Goal: Communication & Community: Answer question/provide support

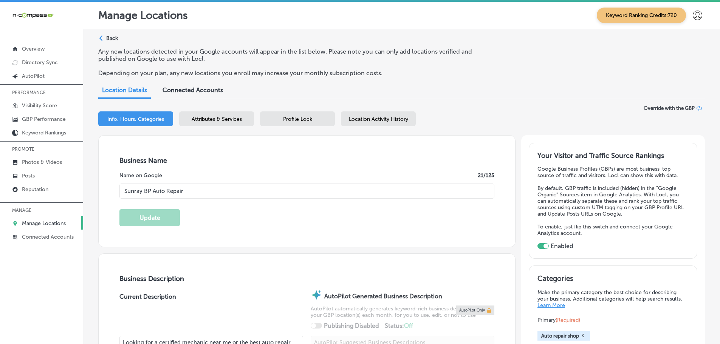
select select "US"
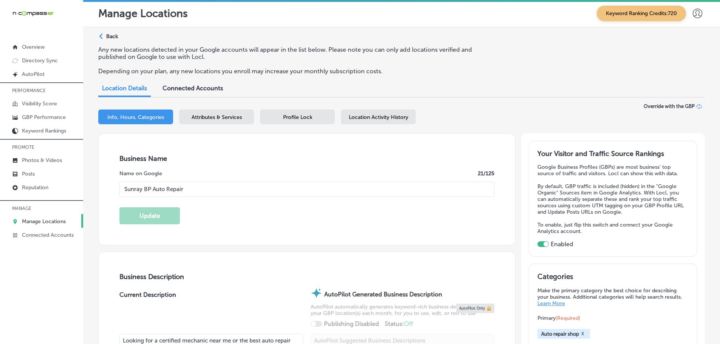
scroll to position [605, 0]
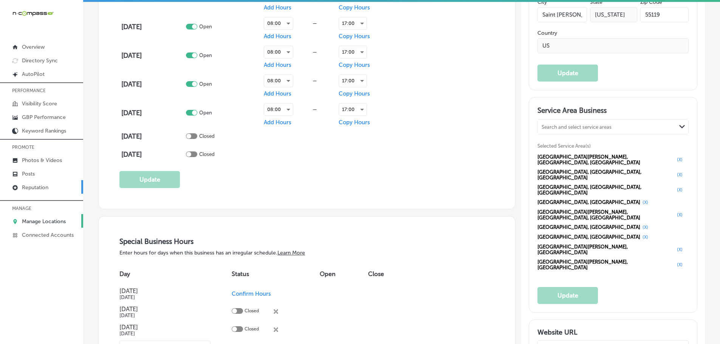
click at [35, 188] on p "Reputation" at bounding box center [35, 187] width 26 height 6
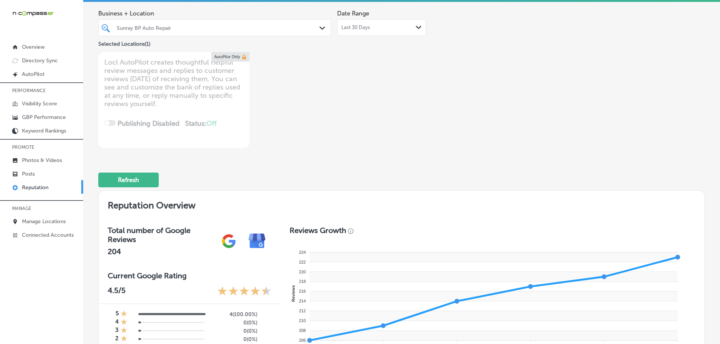
scroll to position [38, 0]
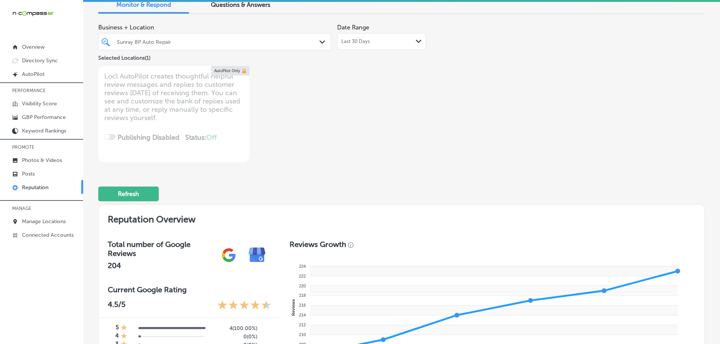
click at [320, 43] on polygon at bounding box center [322, 41] width 6 height 3
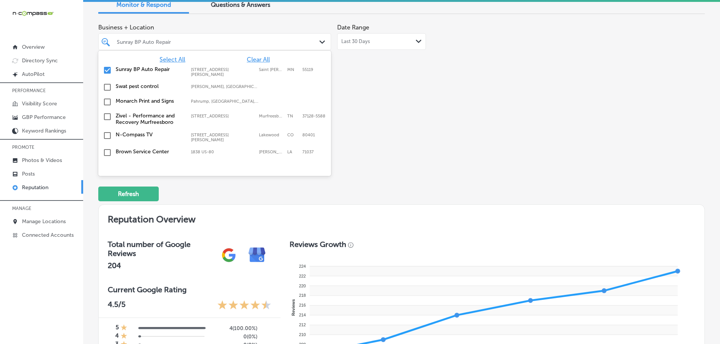
click at [177, 60] on span "Select All" at bounding box center [172, 59] width 26 height 7
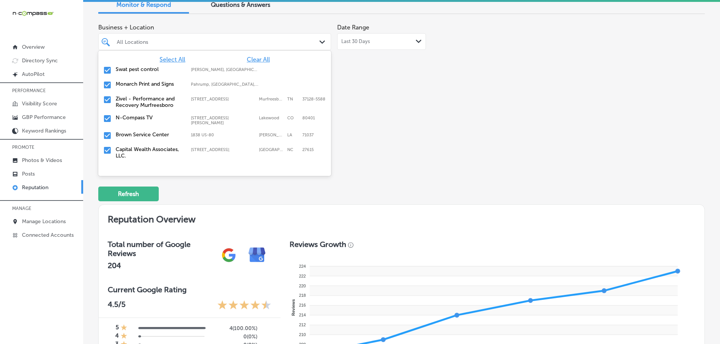
click at [469, 116] on div "Business + Location option focused, 2 of 169. 169 results available. Use Up and…" at bounding box center [401, 91] width 607 height 142
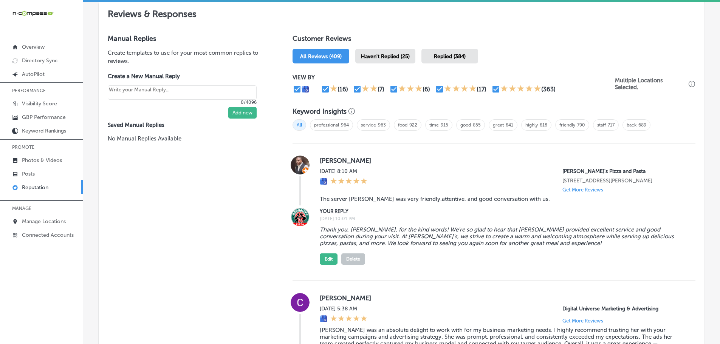
scroll to position [265, 0]
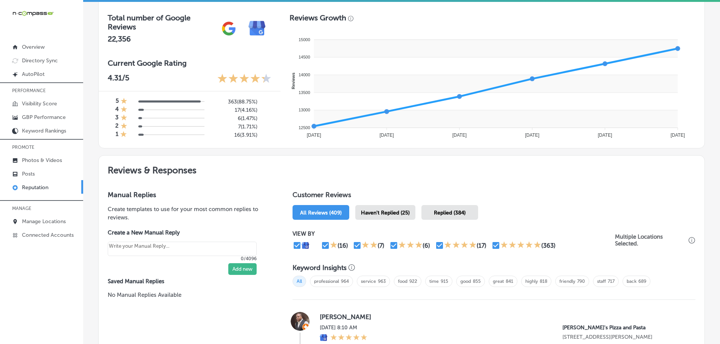
click at [397, 218] on div "Haven't Replied (25)" at bounding box center [385, 212] width 60 height 15
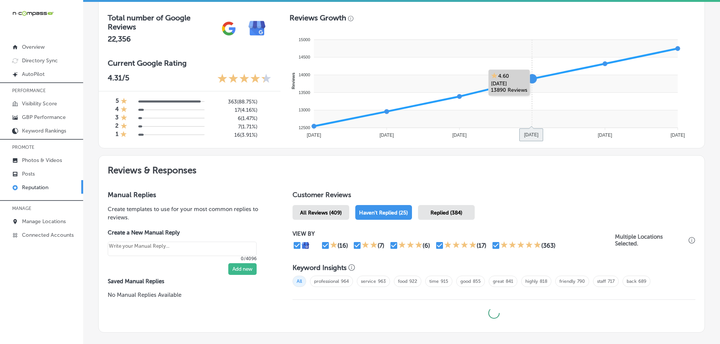
type textarea "x"
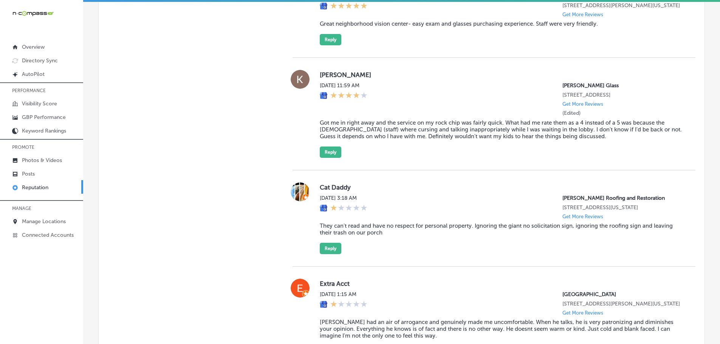
scroll to position [605, 0]
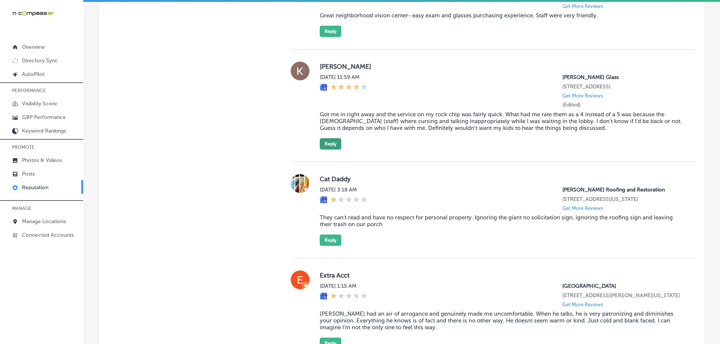
click at [327, 150] on button "Reply" at bounding box center [331, 143] width 22 height 11
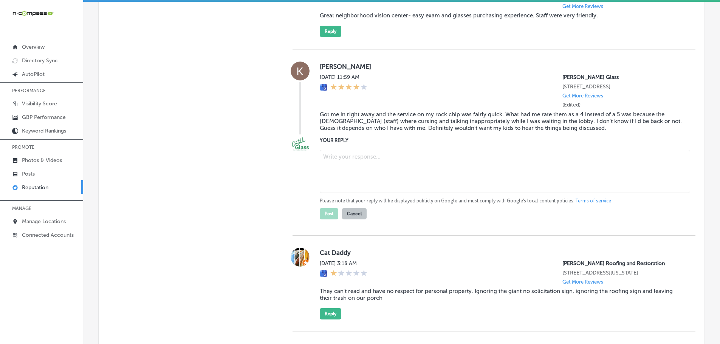
click at [347, 171] on textarea at bounding box center [505, 171] width 370 height 43
paste textarea "Thank you for your feedback, and we’re glad to hear the service on your rock ch…"
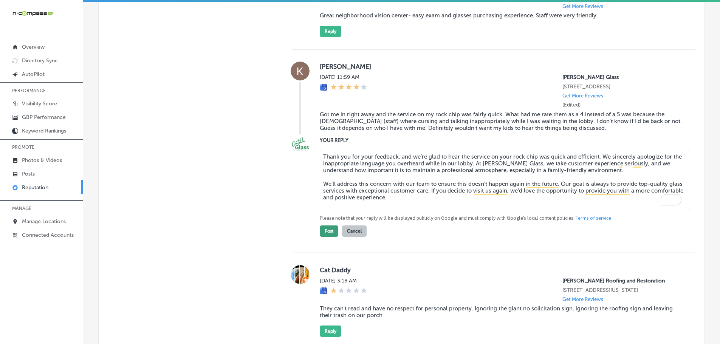
type textarea "Thank you for your feedback, and we’re glad to hear the service on your rock ch…"
click at [326, 237] on button "Post" at bounding box center [329, 231] width 19 height 11
type textarea "x"
